Goal: Task Accomplishment & Management: Use online tool/utility

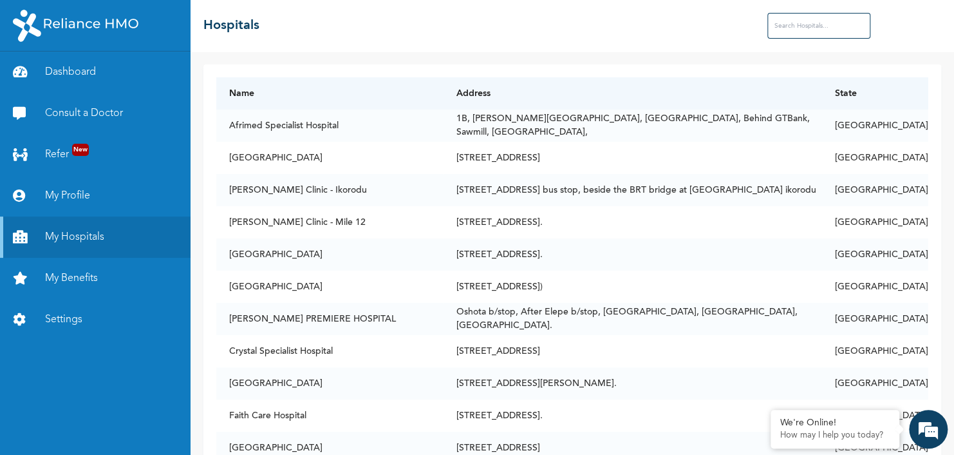
click at [800, 34] on input "text" at bounding box center [818, 26] width 103 height 26
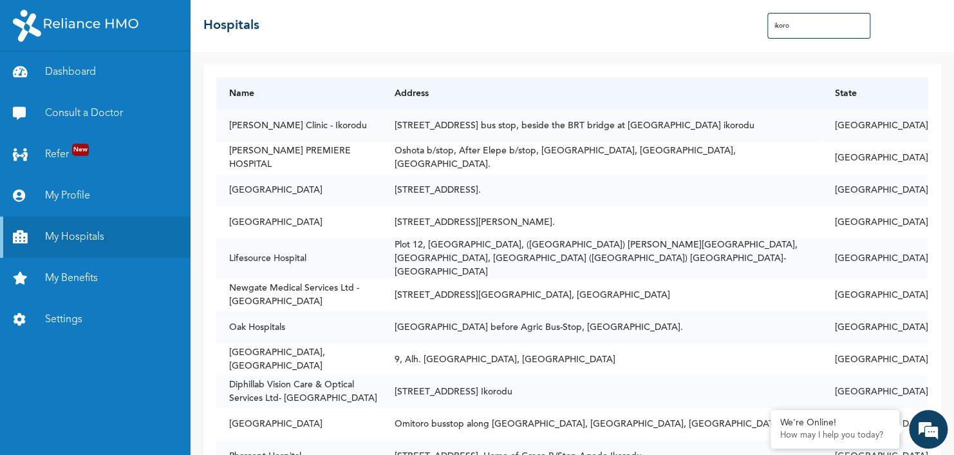
type input "ikoro"
click at [312, 118] on td "[PERSON_NAME] Clinic - Ikorodu" at bounding box center [298, 125] width 165 height 32
click at [312, 130] on td "[PERSON_NAME] Clinic - Ikorodu" at bounding box center [298, 125] width 165 height 32
click at [514, 142] on td "Oshota b/stop, After Elepe b/stop, [GEOGRAPHIC_DATA], [GEOGRAPHIC_DATA], [GEOGR…" at bounding box center [602, 158] width 440 height 32
click at [524, 129] on td "[STREET_ADDRESS] bus stop, beside the BRT bridge at [GEOGRAPHIC_DATA] ikorodu" at bounding box center [602, 125] width 440 height 32
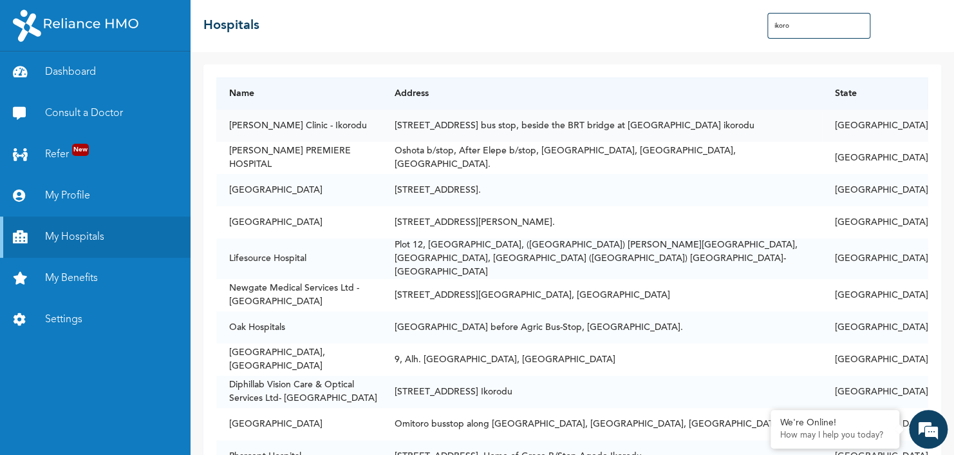
click at [300, 120] on td "[PERSON_NAME] Clinic - Ikorodu" at bounding box center [298, 125] width 165 height 32
click at [247, 122] on td "[PERSON_NAME] Clinic - Ikorodu" at bounding box center [298, 125] width 165 height 32
drag, startPoint x: 247, startPoint y: 122, endPoint x: 501, endPoint y: 144, distance: 254.6
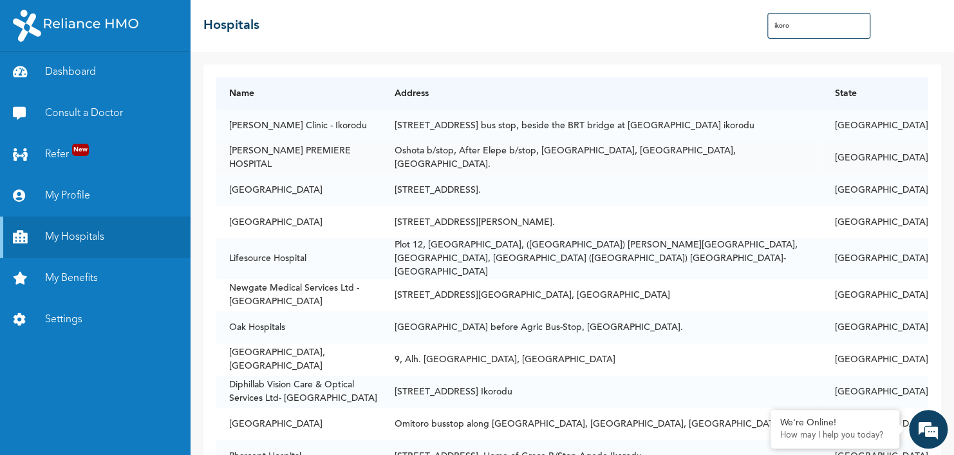
click at [501, 144] on td "Oshota b/stop, After Elepe b/stop, [GEOGRAPHIC_DATA], [GEOGRAPHIC_DATA], [GEOGR…" at bounding box center [602, 158] width 440 height 32
click at [38, 190] on link "My Profile" at bounding box center [95, 195] width 191 height 41
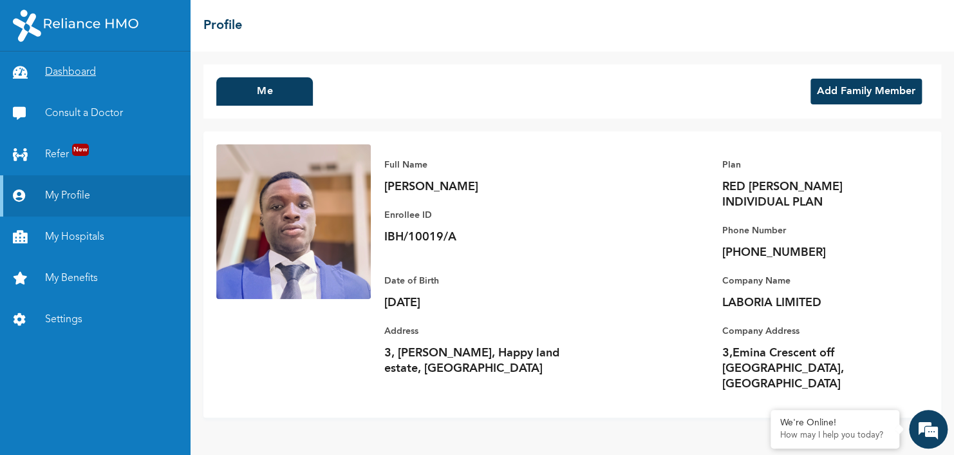
click at [103, 75] on link "Dashboard" at bounding box center [95, 72] width 191 height 41
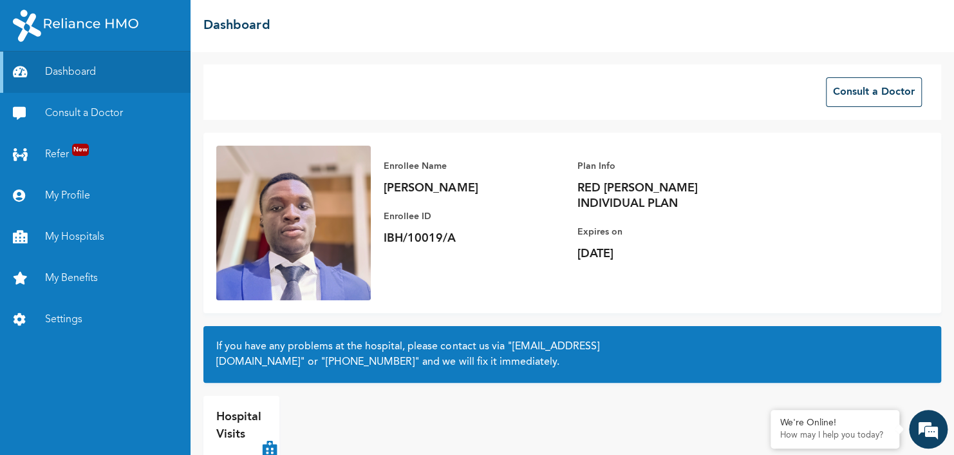
scroll to position [43, 0]
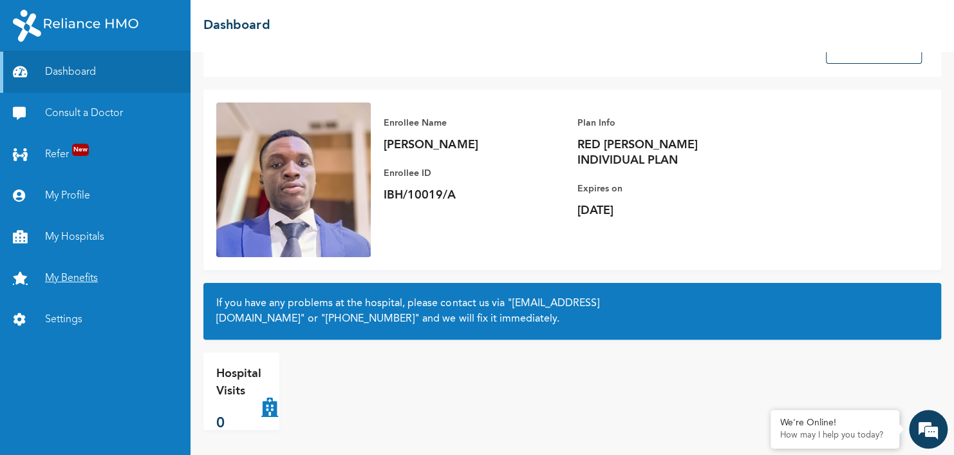
click at [77, 290] on link "My Benefits" at bounding box center [95, 278] width 191 height 41
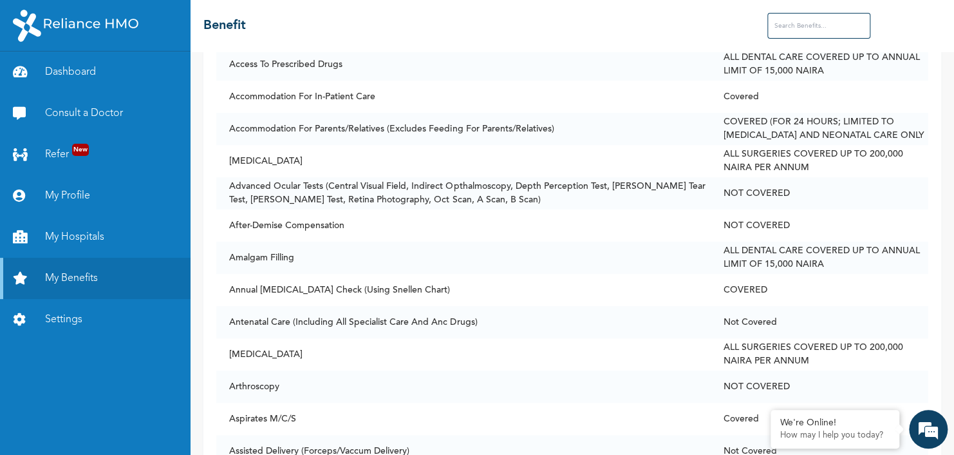
scroll to position [322, 0]
click at [117, 161] on link "Refer New" at bounding box center [95, 154] width 191 height 41
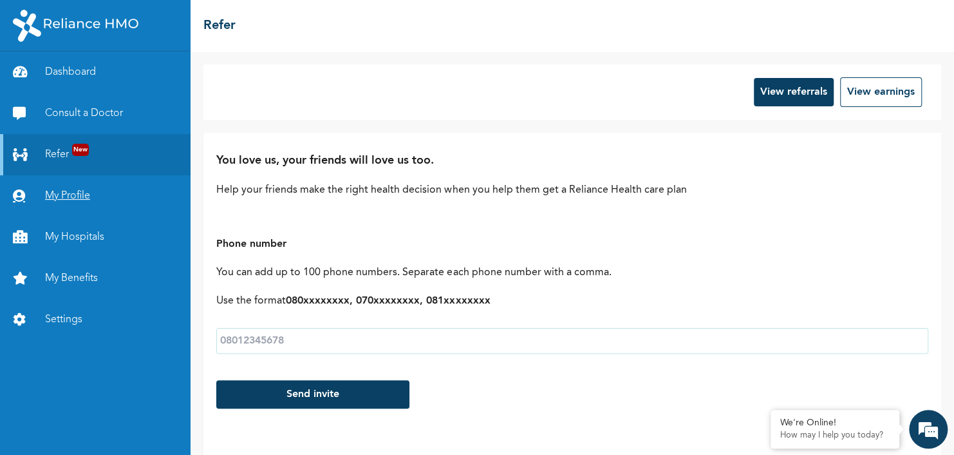
click at [104, 193] on link "My Profile" at bounding box center [95, 195] width 191 height 41
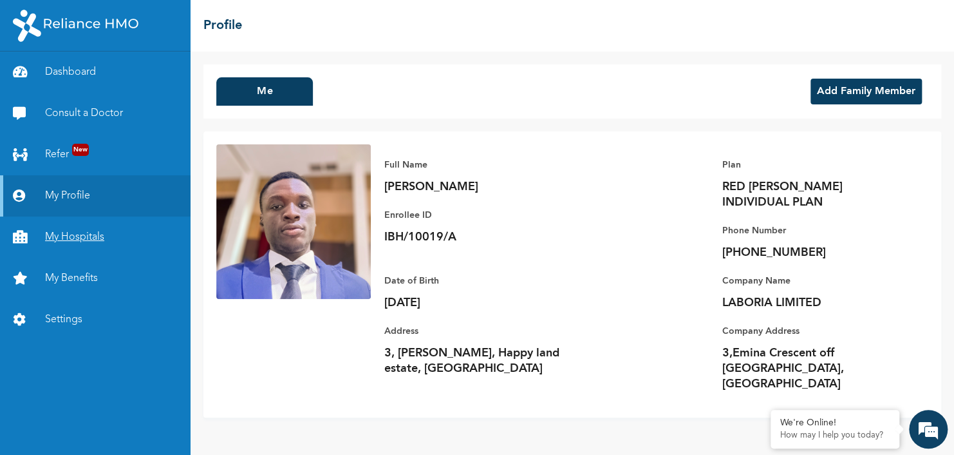
click at [89, 228] on link "My Hospitals" at bounding box center [95, 236] width 191 height 41
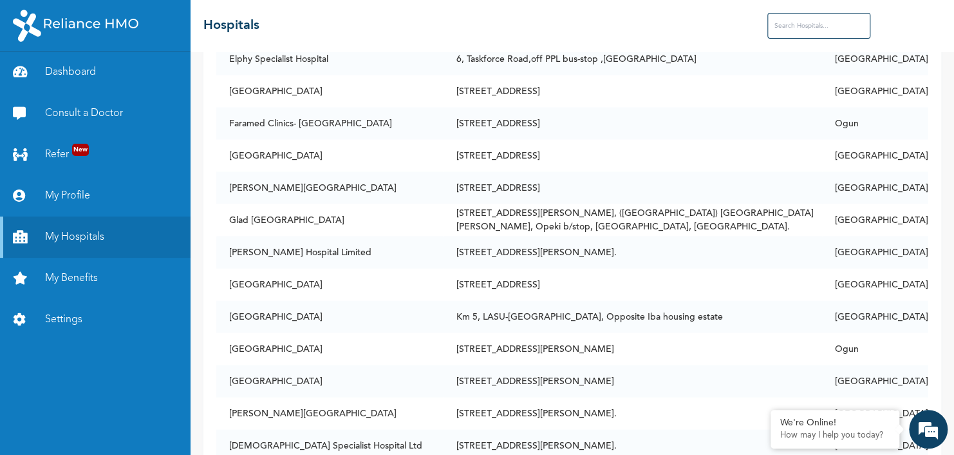
scroll to position [1545, 0]
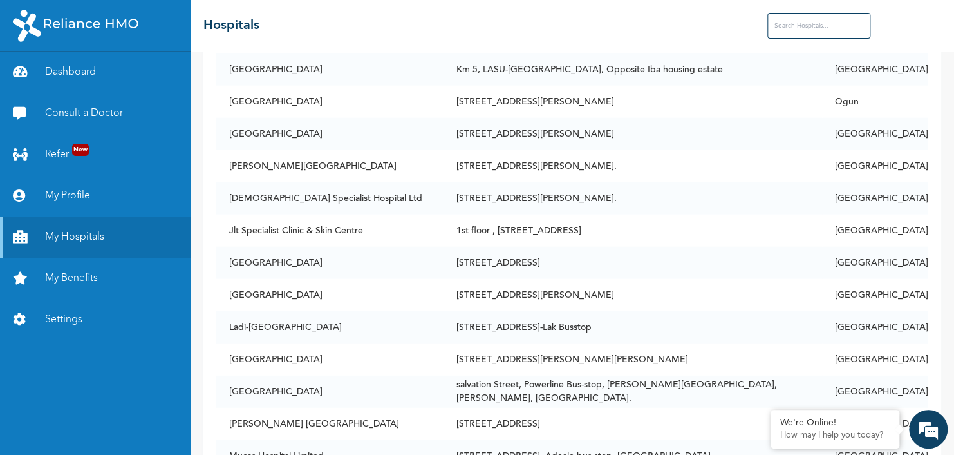
click at [496, 159] on td "[STREET_ADDRESS][PERSON_NAME]." at bounding box center [633, 166] width 379 height 32
click at [494, 158] on td "[STREET_ADDRESS][PERSON_NAME]." at bounding box center [633, 166] width 379 height 32
click at [42, 275] on link "My Benefits" at bounding box center [95, 278] width 191 height 41
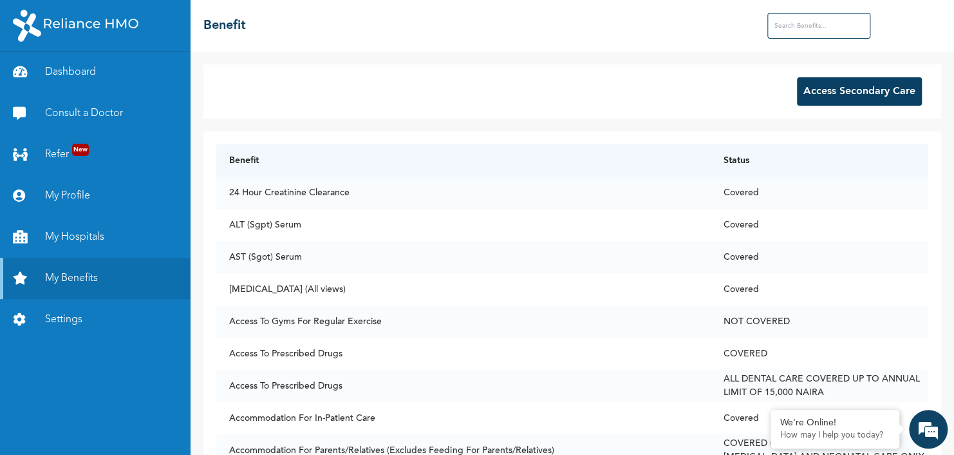
click at [840, 23] on input "text" at bounding box center [818, 26] width 103 height 26
click at [621, 61] on div "Access Secondary Care Benefit Status 24 Hour Creatinine Clearance Covered ALT (…" at bounding box center [573, 253] width 764 height 403
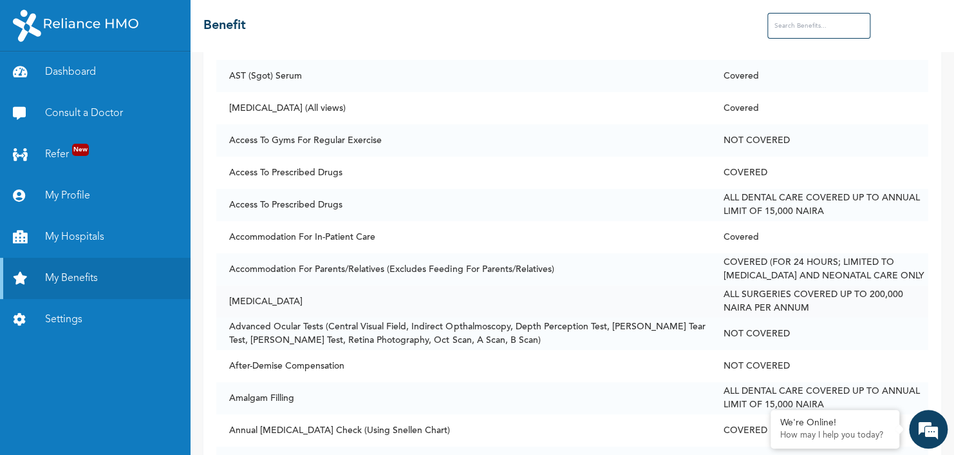
scroll to position [322, 0]
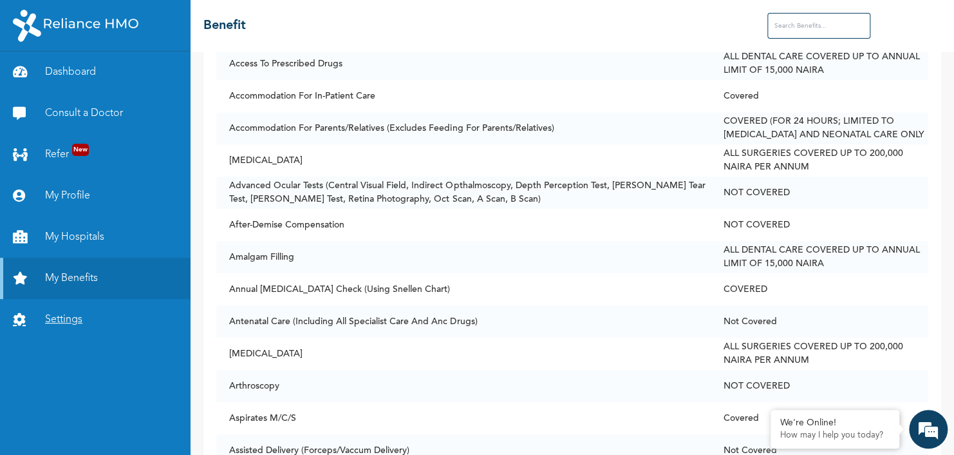
click at [28, 310] on link "Settings" at bounding box center [95, 319] width 191 height 41
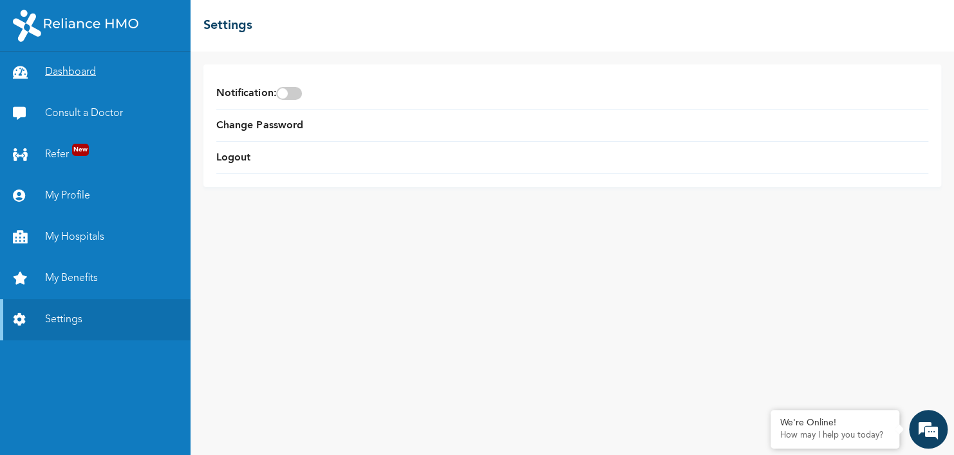
click at [102, 68] on link "Dashboard" at bounding box center [95, 72] width 191 height 41
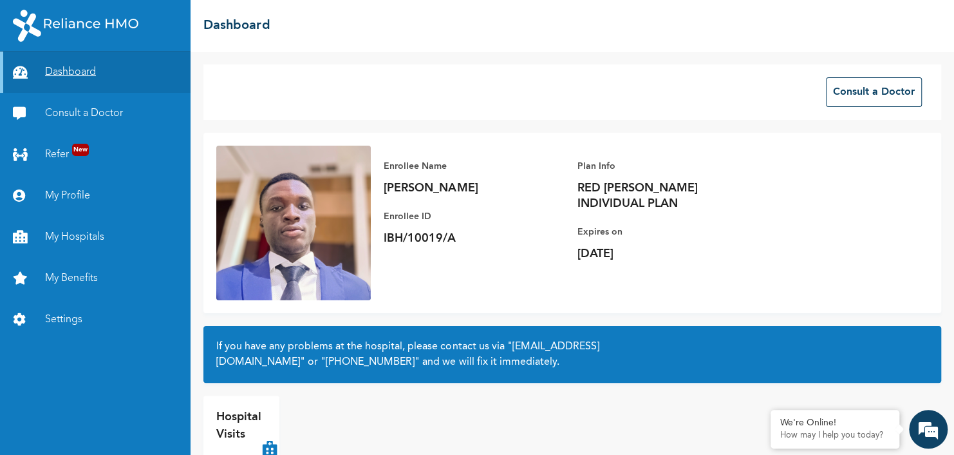
click at [102, 68] on link "Dashboard" at bounding box center [95, 72] width 191 height 41
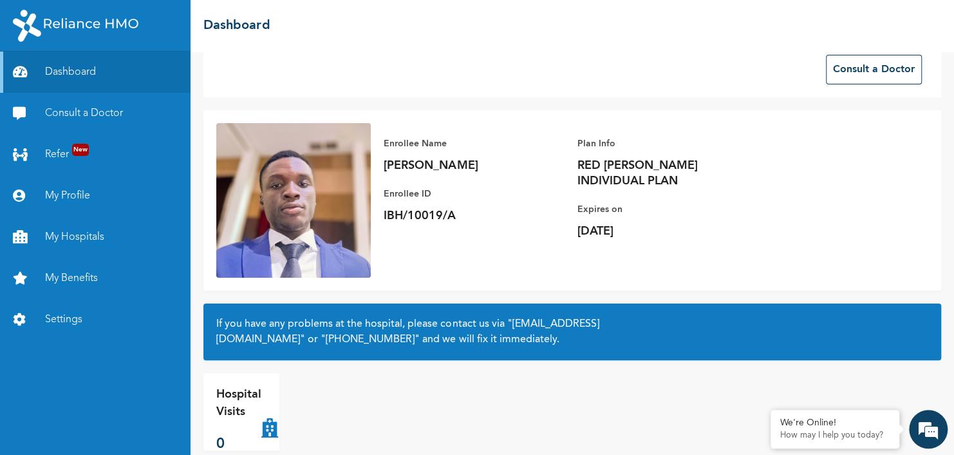
scroll to position [43, 0]
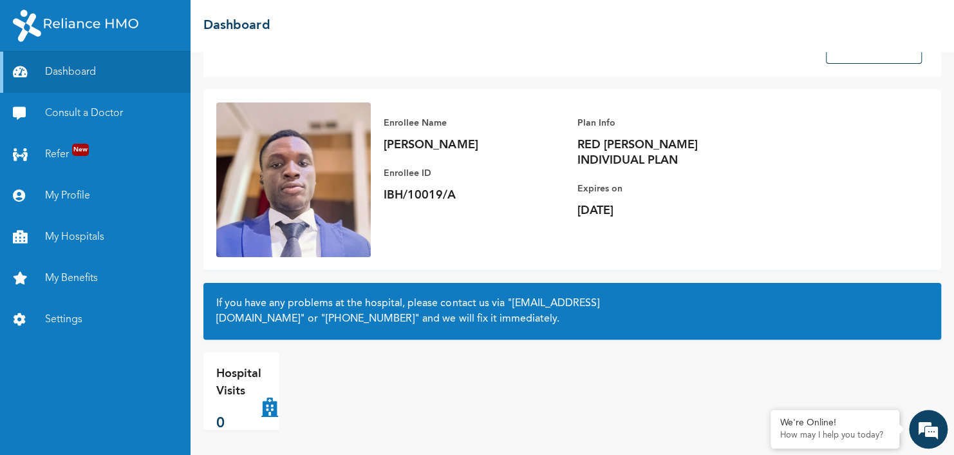
click at [240, 369] on p "Hospital Visits" at bounding box center [238, 382] width 45 height 35
click at [247, 393] on p "Hospital Visits" at bounding box center [238, 382] width 45 height 35
click at [265, 400] on icon at bounding box center [269, 391] width 17 height 52
click at [604, 124] on p "Plan Info" at bounding box center [667, 122] width 180 height 15
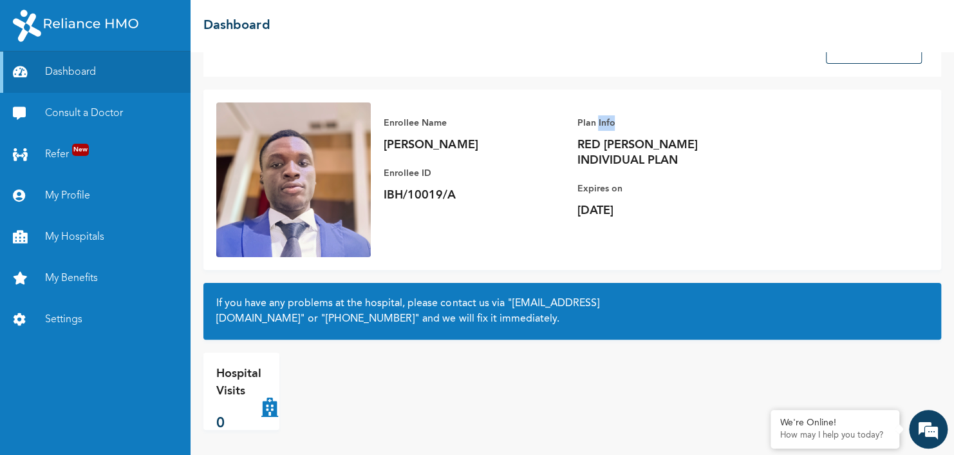
drag, startPoint x: 604, startPoint y: 124, endPoint x: 603, endPoint y: 133, distance: 9.0
click at [603, 133] on div "Plan Info RED [PERSON_NAME] INDIVIDUAL PLAN" at bounding box center [667, 141] width 180 height 53
click at [603, 137] on div "Plan Info RED [PERSON_NAME] INDIVIDUAL PLAN" at bounding box center [667, 141] width 180 height 53
click at [603, 137] on p "RED [PERSON_NAME] INDIVIDUAL PLAN" at bounding box center [667, 152] width 180 height 31
click at [749, 73] on div "Consult a Doctor" at bounding box center [572, 48] width 738 height 55
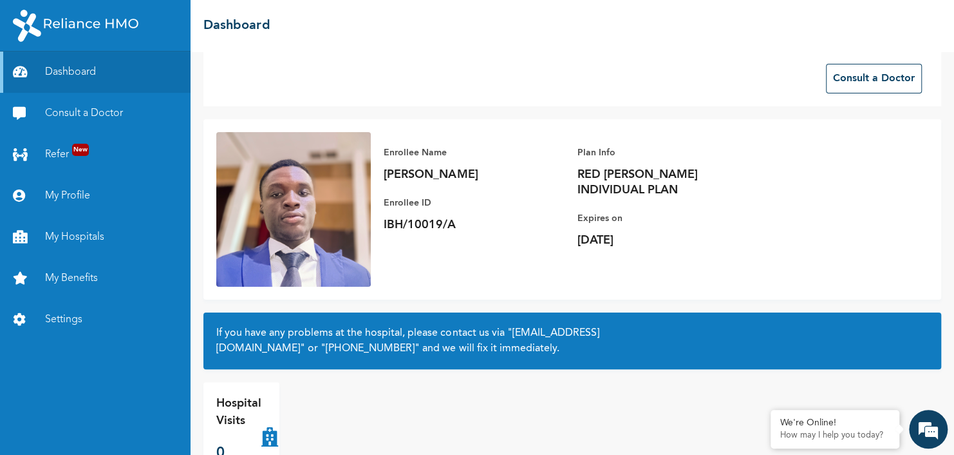
scroll to position [0, 0]
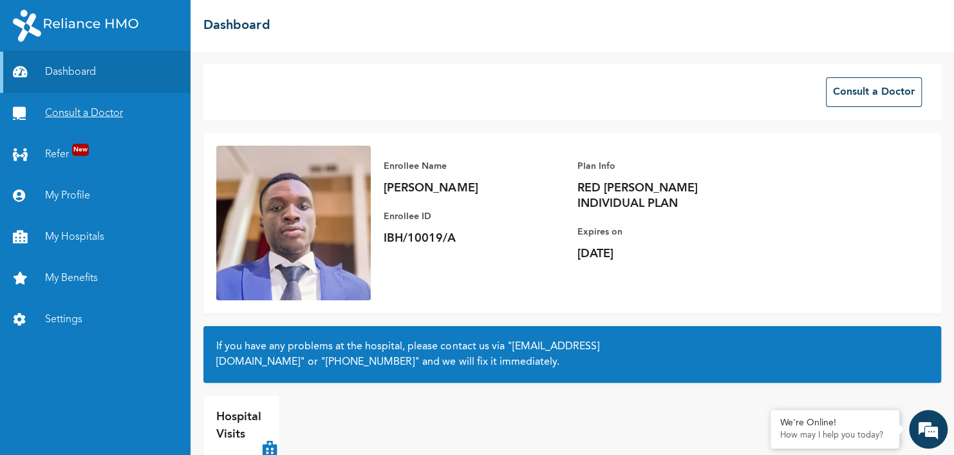
click at [115, 101] on link "Consult a Doctor" at bounding box center [95, 113] width 191 height 41
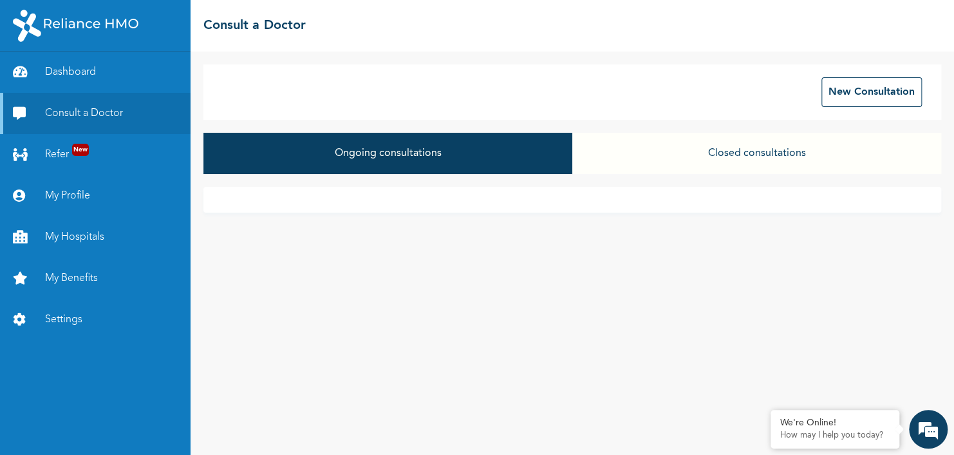
click at [748, 149] on button "Closed consultations" at bounding box center [756, 153] width 369 height 41
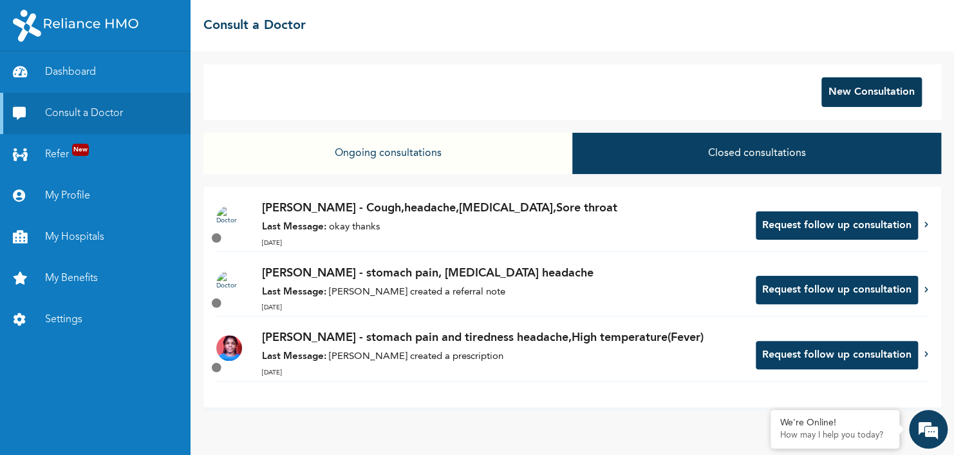
click at [848, 100] on button "New Consultation" at bounding box center [872, 92] width 100 height 30
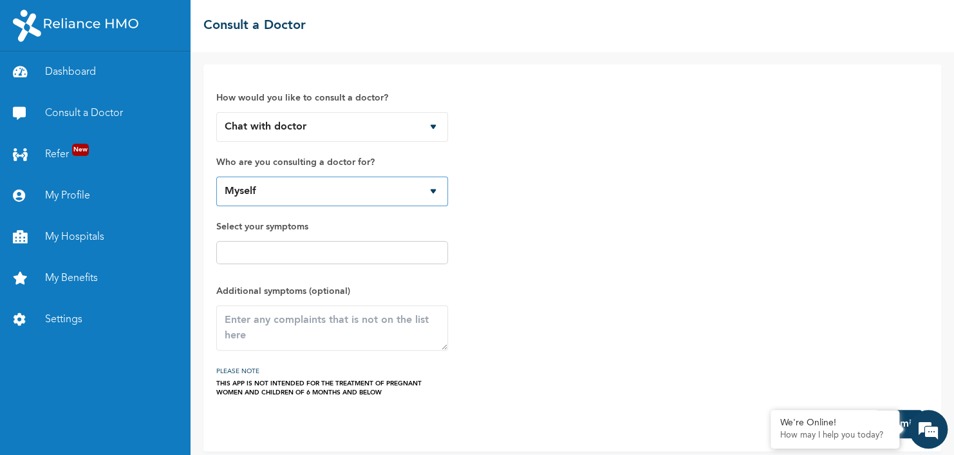
click at [328, 177] on select "Myself" at bounding box center [332, 191] width 232 height 30
click at [95, 237] on link "My Hospitals" at bounding box center [95, 236] width 191 height 41
